Goal: Find specific page/section: Find specific page/section

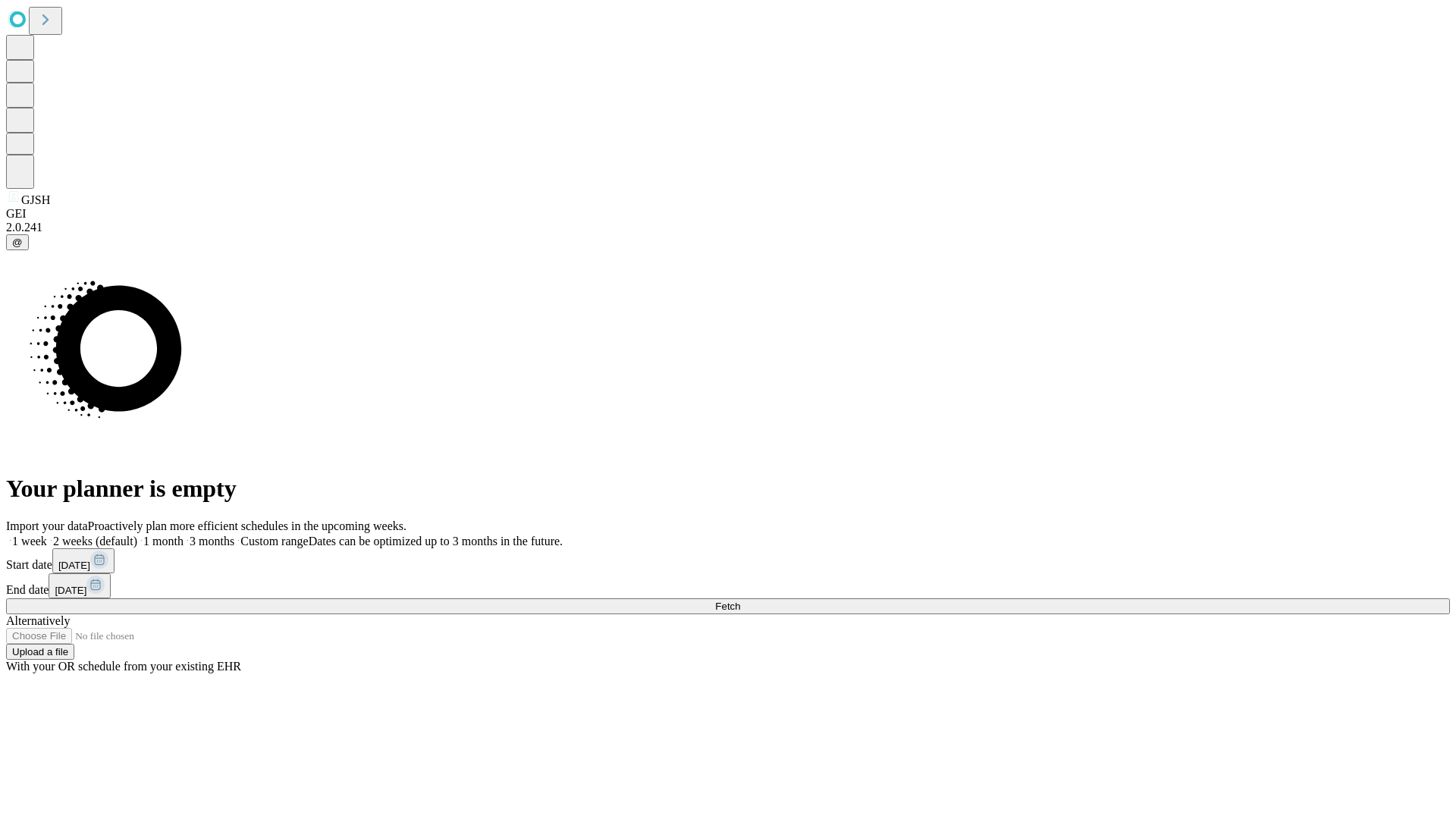
click at [740, 600] on span "Fetch" at bounding box center [728, 605] width 25 height 12
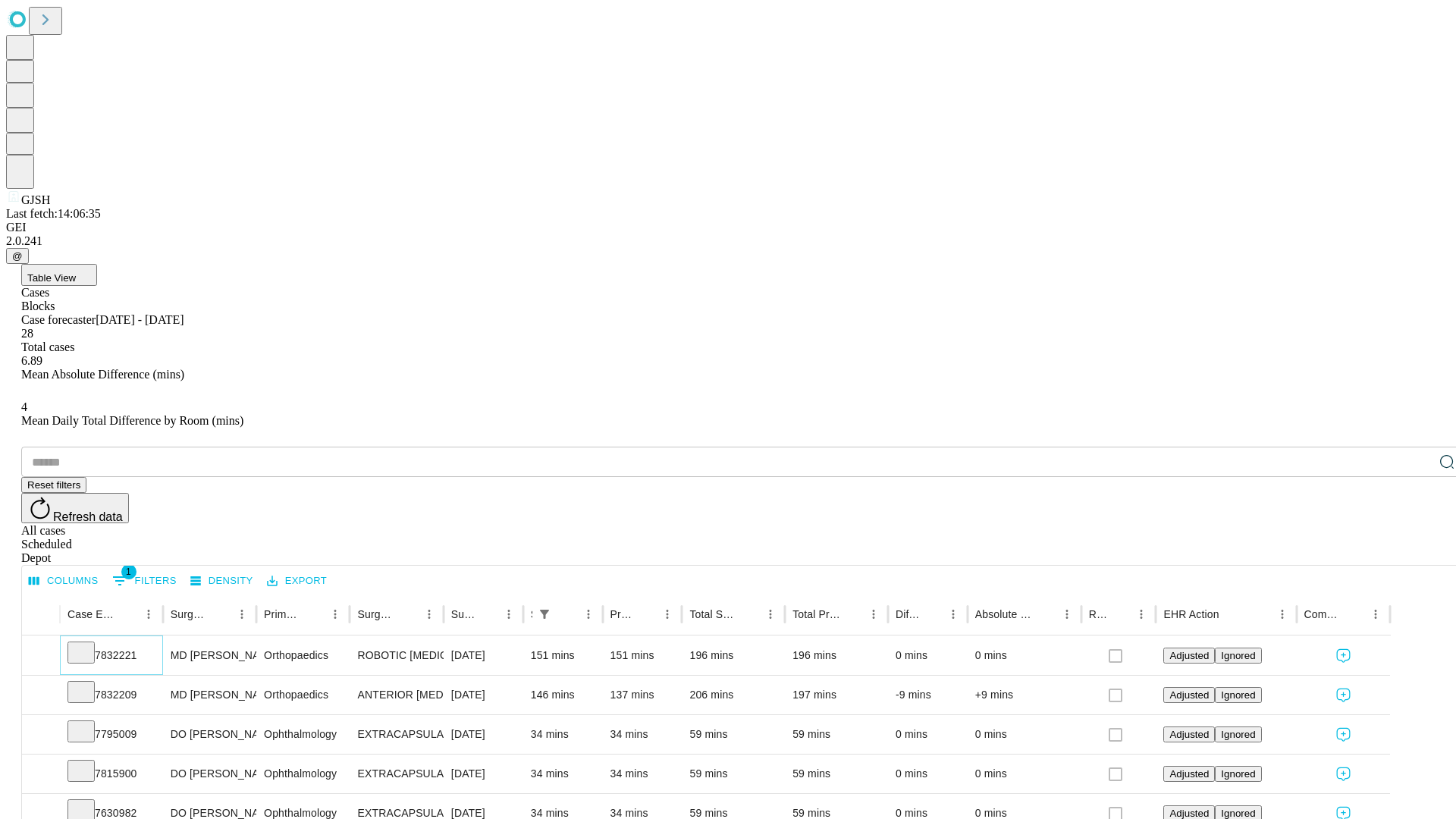
click at [89, 644] on icon at bounding box center [81, 651] width 15 height 15
